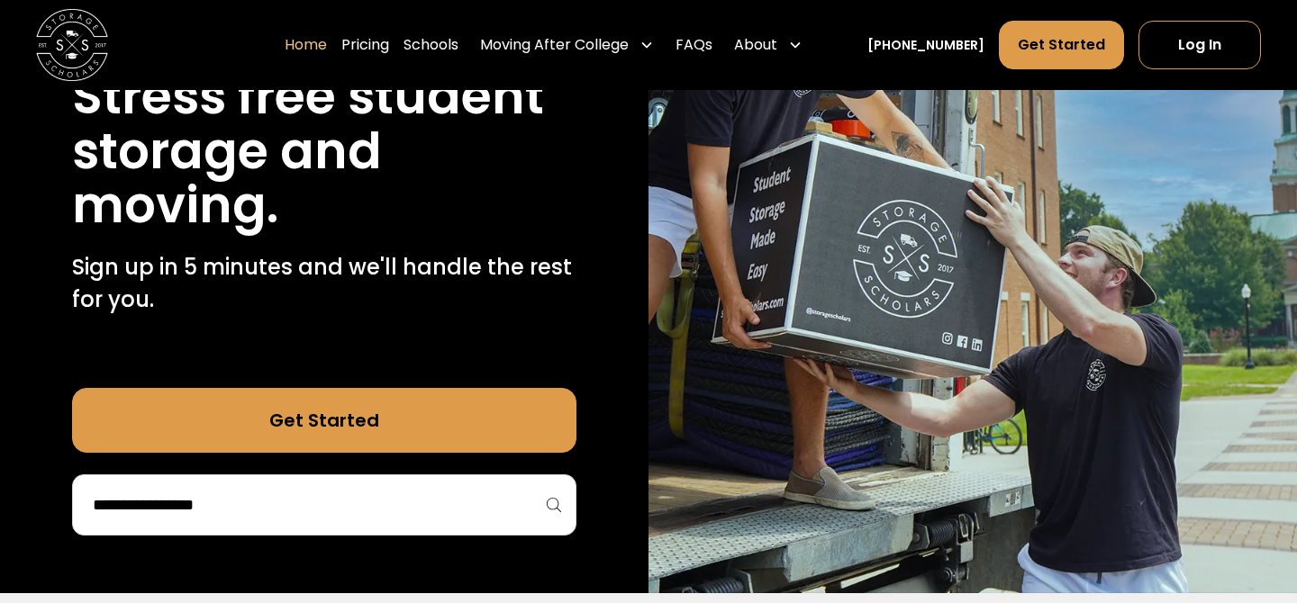
scroll to position [321, 0]
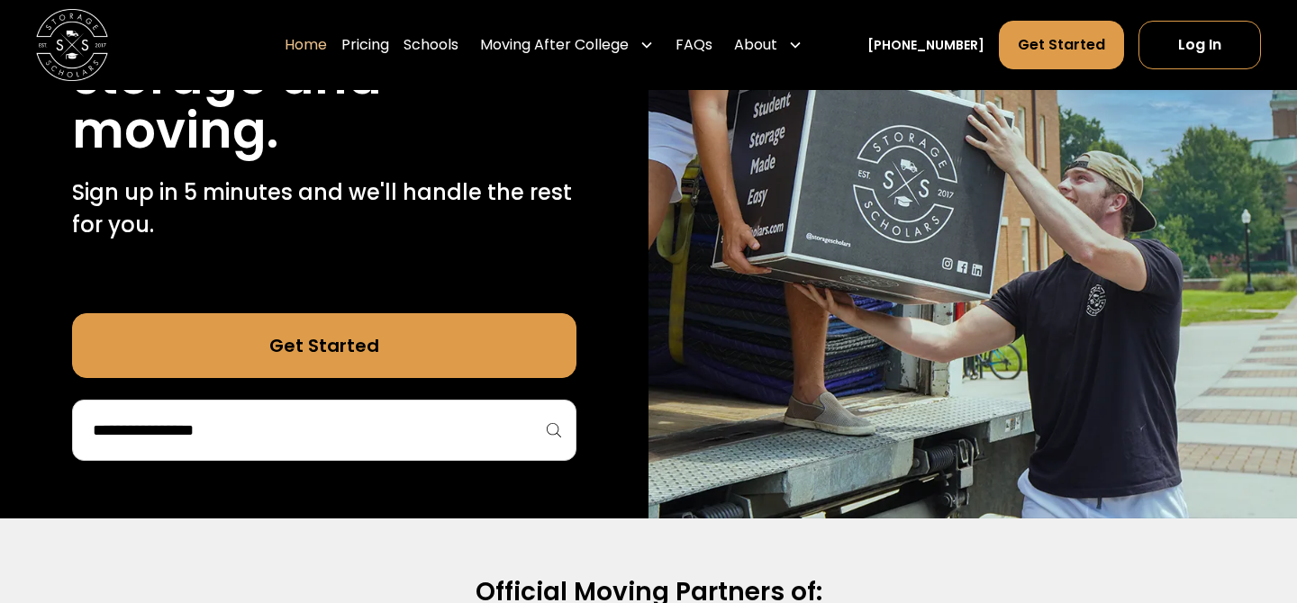
click at [507, 357] on link "Get Started" at bounding box center [324, 345] width 504 height 65
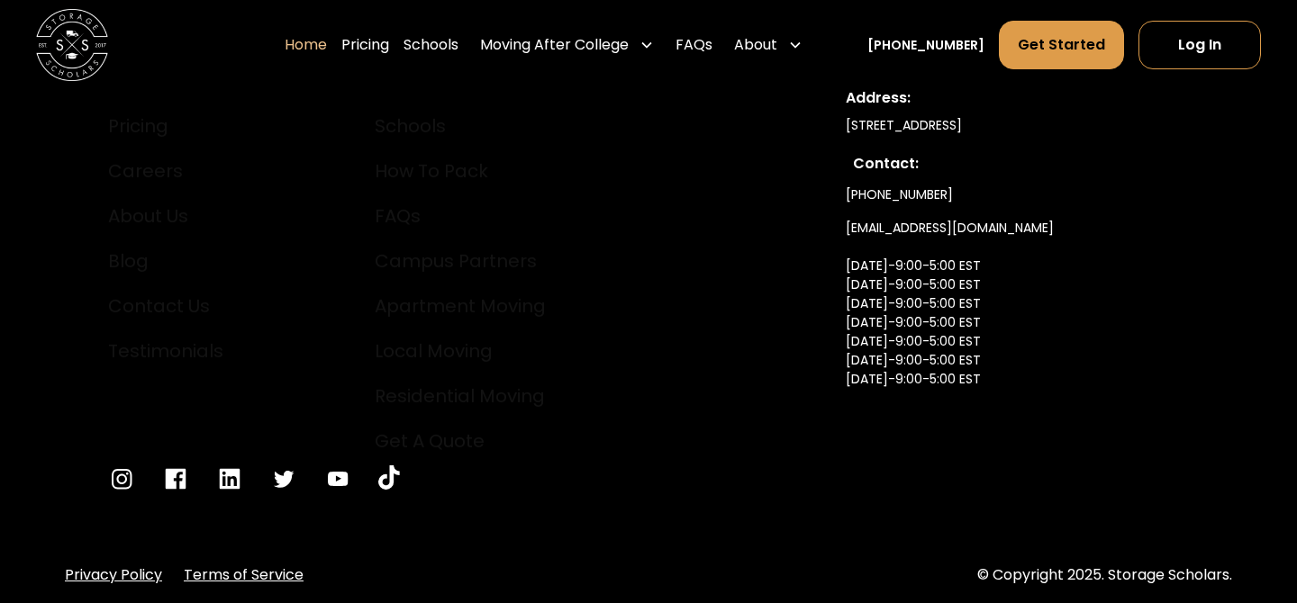
scroll to position [6192, 0]
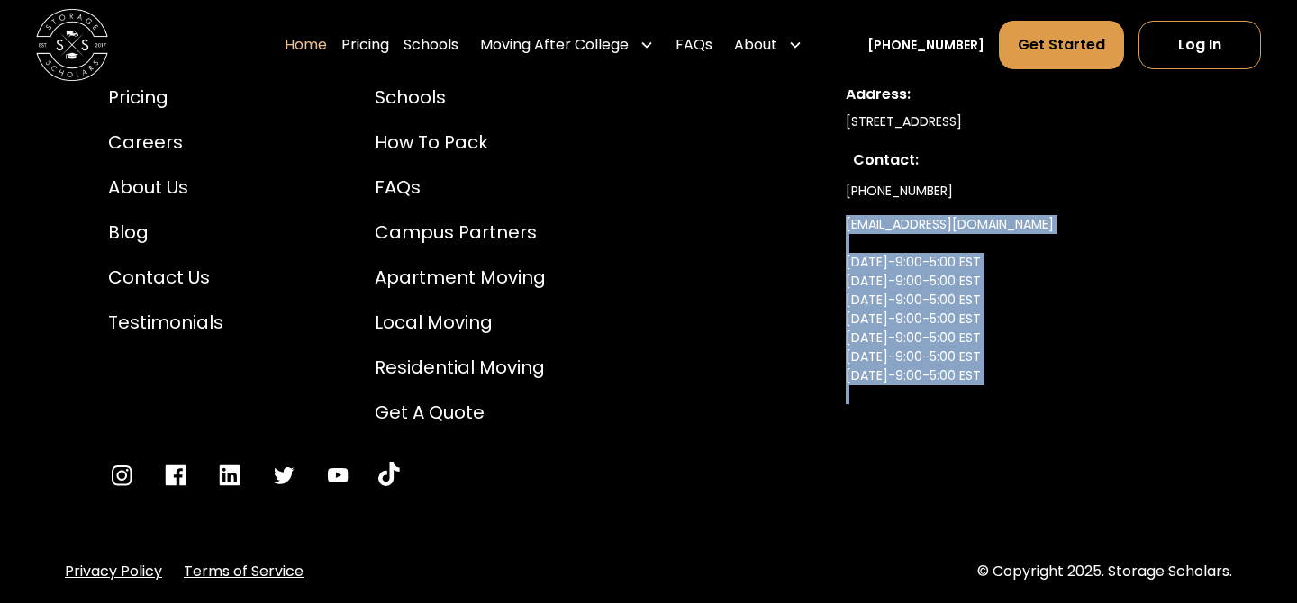
click at [1109, 208] on div "[PHONE_NUMBER] [EMAIL_ADDRESS][DOMAIN_NAME] [DATE]-9:00-5:00 EST [DATE]-9:00-5:…" at bounding box center [1016, 303] width 343 height 256
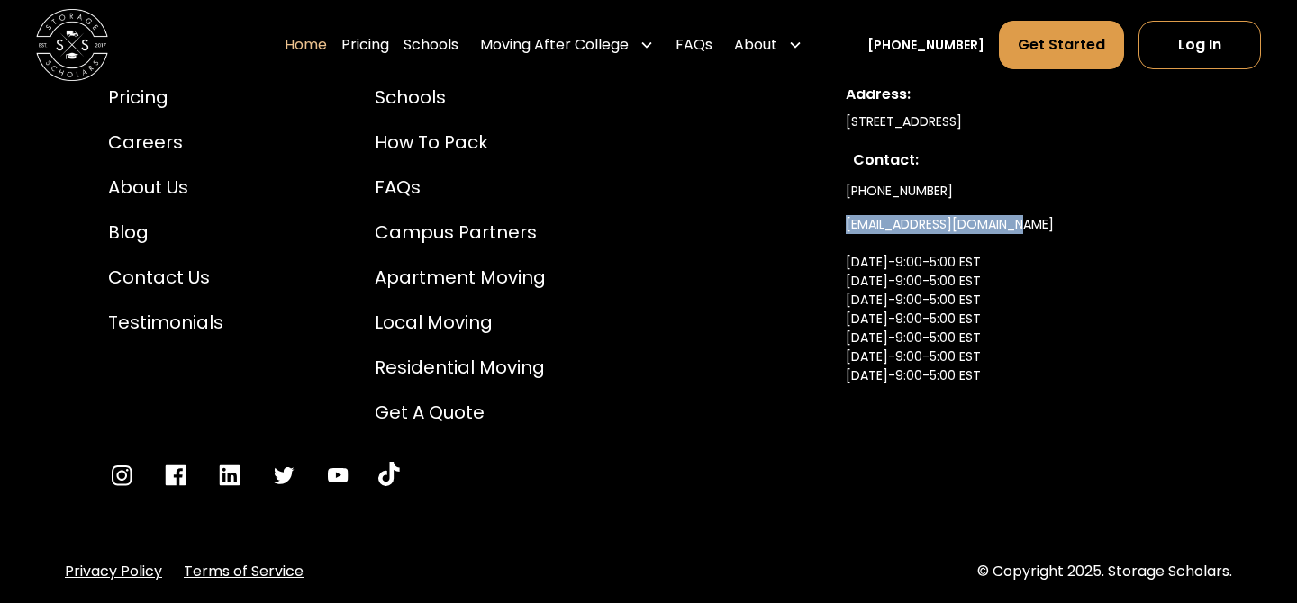
drag, startPoint x: 1044, startPoint y: 203, endPoint x: 1044, endPoint y: 219, distance: 16.2
click at [1044, 219] on div "[PHONE_NUMBER] [EMAIL_ADDRESS][DOMAIN_NAME] [DATE]-9:00-5:00 EST [DATE]-9:00-5:…" at bounding box center [1016, 303] width 343 height 256
copy link "[EMAIL_ADDRESS][DOMAIN_NAME]"
click at [807, 255] on div "Pricing Careers About Us Blog Contact Us Testimonials Schools How to Pack FAQs …" at bounding box center [648, 287] width 1167 height 492
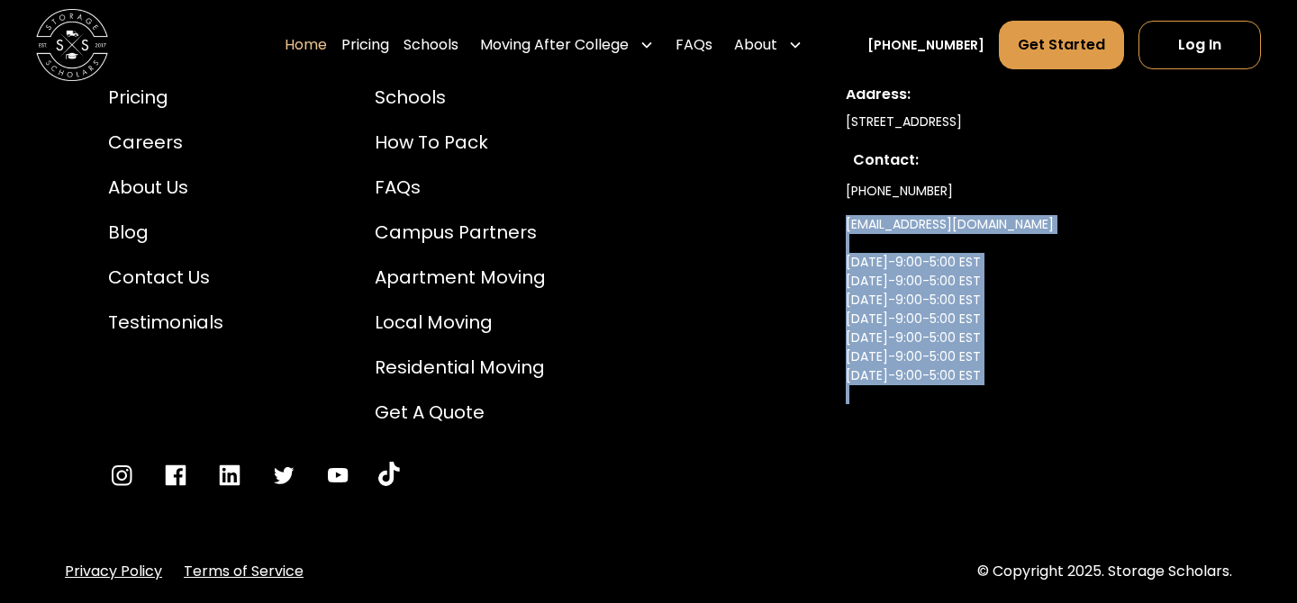
copy link "[EMAIL_ADDRESS][DOMAIN_NAME] [DATE]-9:00-5:00 EST [DATE]-9:00-5:00 EST [DATE]-9…"
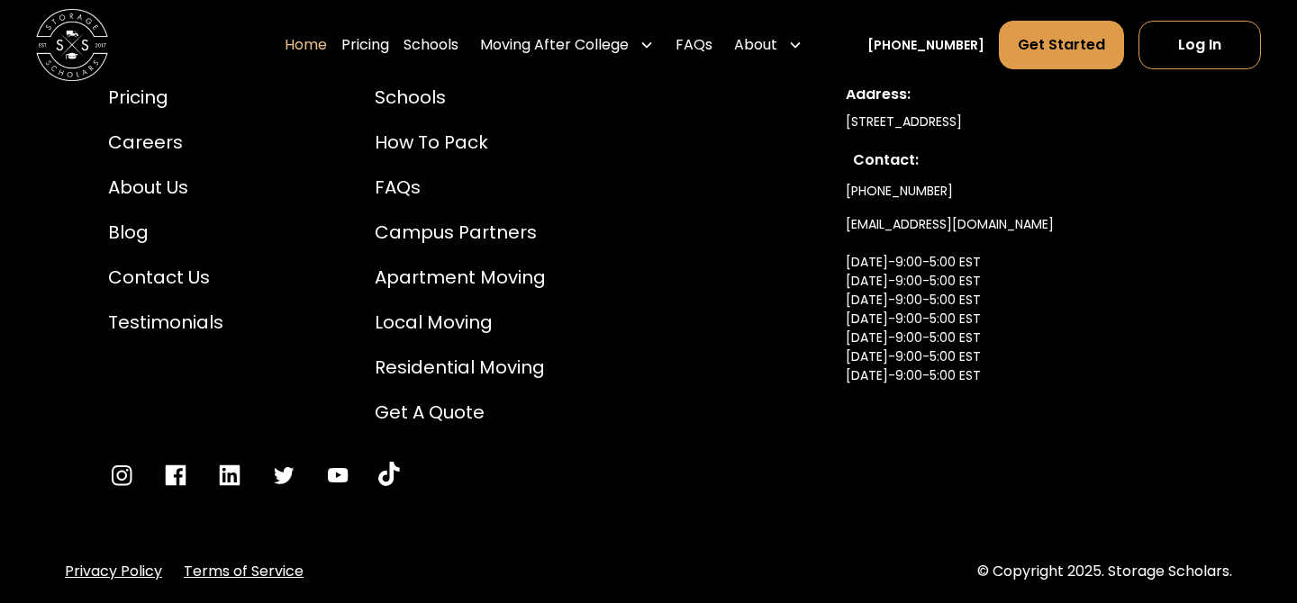
click at [821, 469] on div "Pricing Careers About Us Blog Contact Us Testimonials Schools How to Pack FAQs …" at bounding box center [648, 287] width 1167 height 492
